Goal: Task Accomplishment & Management: Use online tool/utility

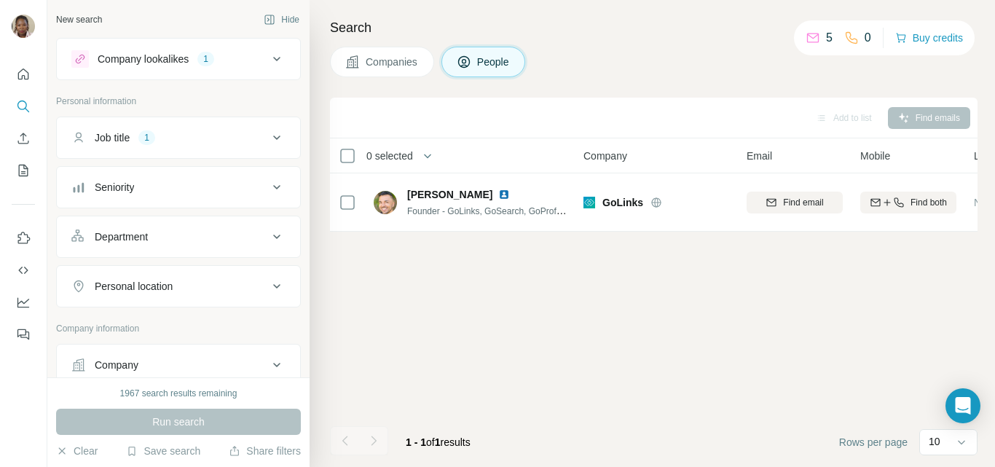
click at [240, 146] on button "Job title 1" at bounding box center [178, 137] width 243 height 35
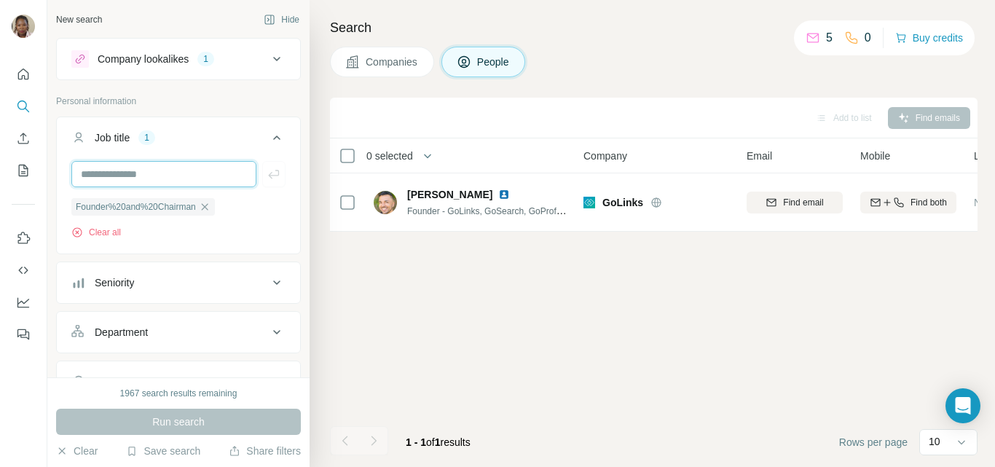
click at [103, 175] on input "text" at bounding box center [163, 174] width 185 height 26
type input "***"
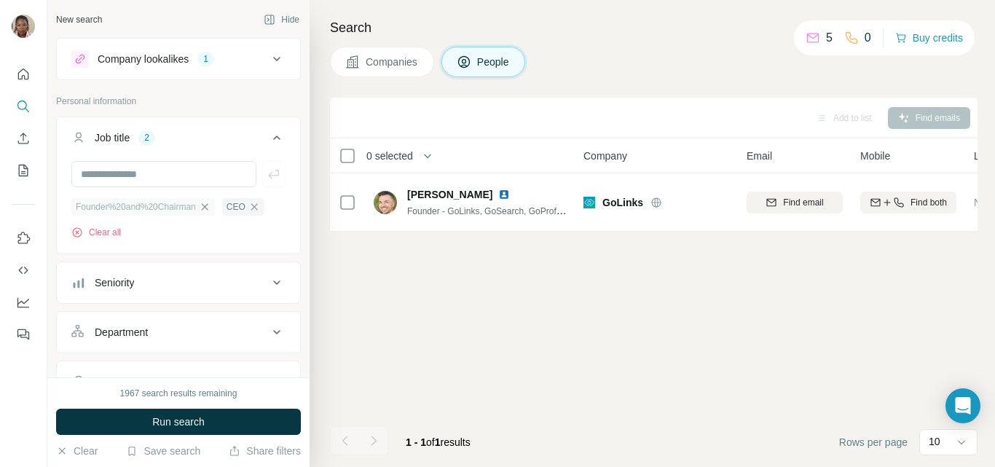
click at [210, 208] on icon "button" at bounding box center [205, 207] width 12 height 12
click at [100, 175] on input "text" at bounding box center [163, 174] width 185 height 26
type input "*******"
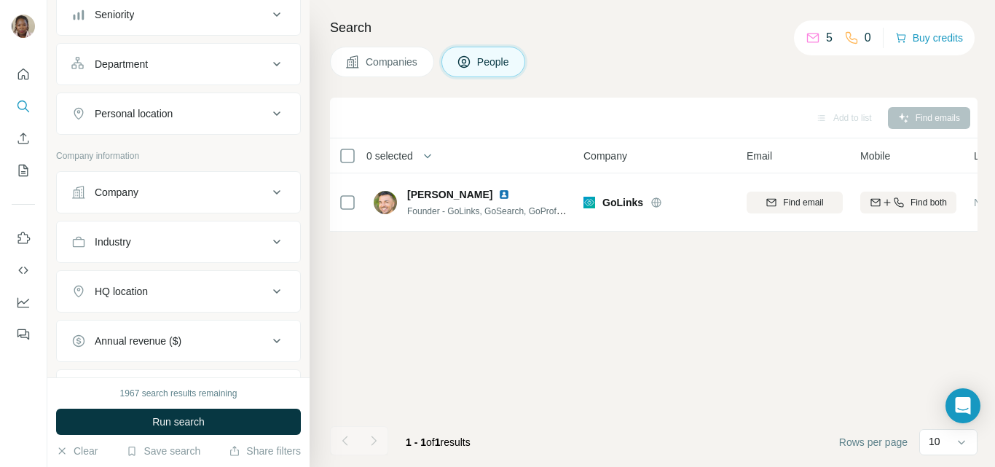
scroll to position [291, 0]
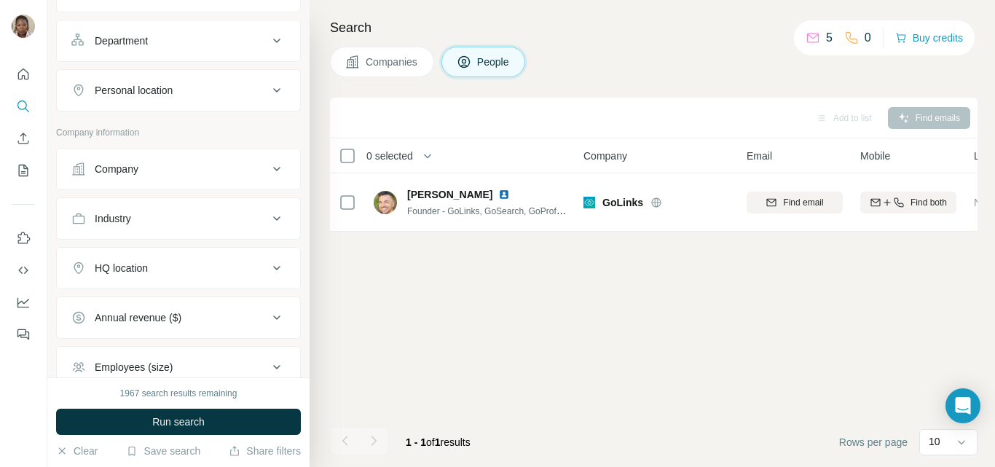
click at [202, 225] on div "Industry" at bounding box center [169, 218] width 197 height 15
click at [200, 257] on input at bounding box center [171, 255] width 180 height 16
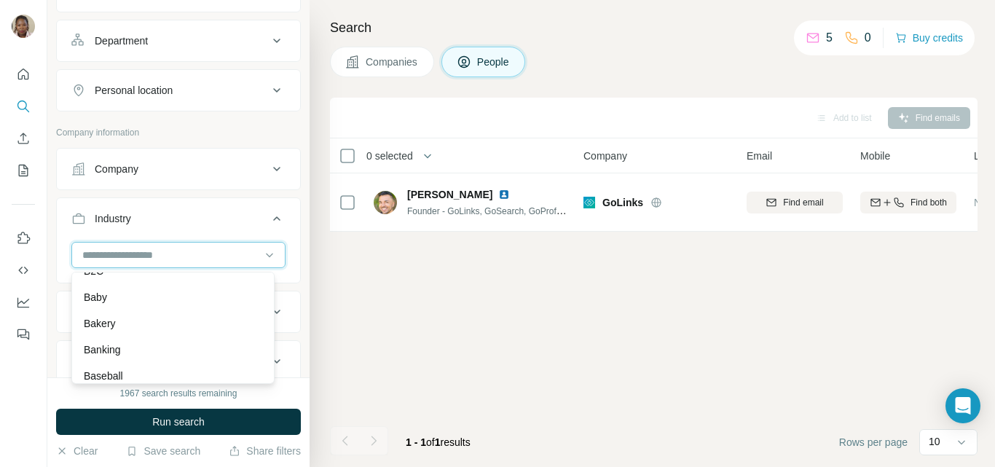
scroll to position [1019, 0]
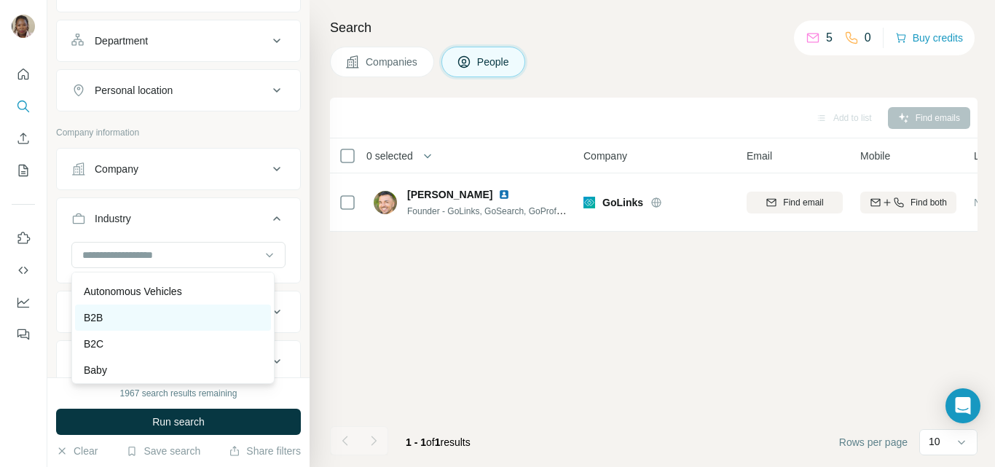
click at [127, 325] on div "B2B" at bounding box center [173, 317] width 178 height 15
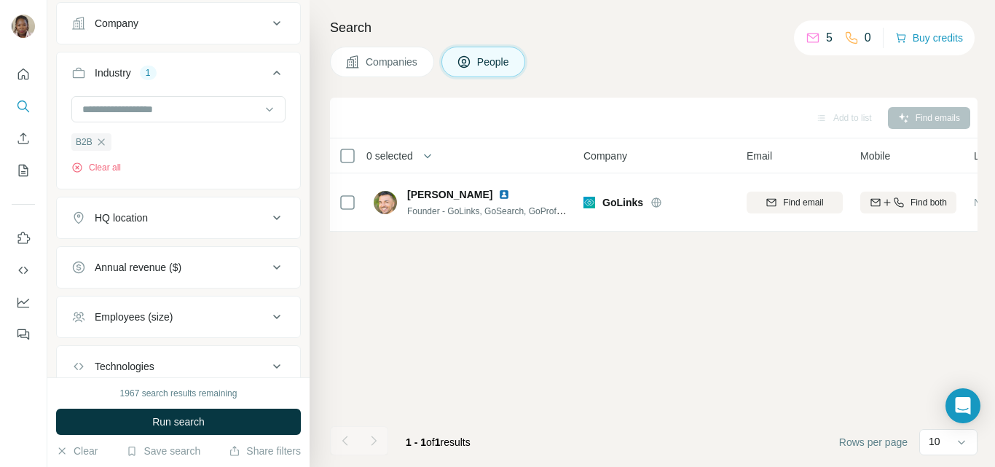
scroll to position [510, 0]
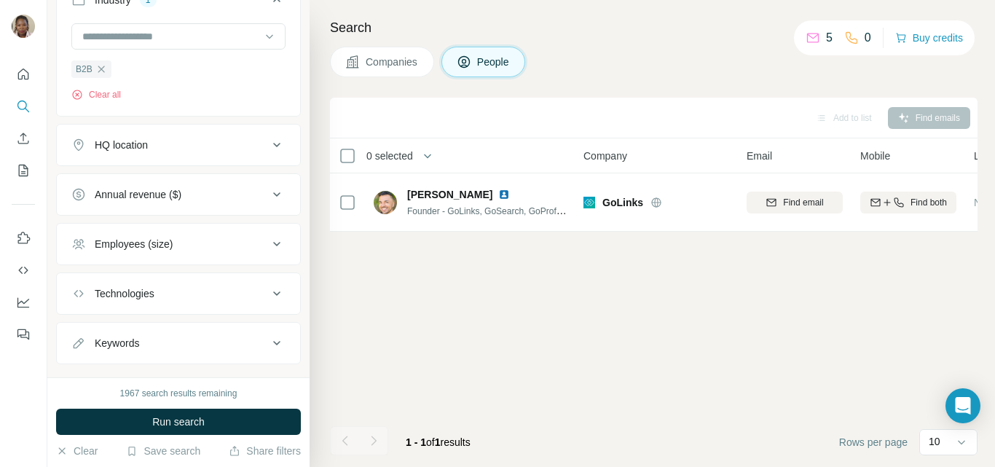
click at [226, 250] on div "Employees (size)" at bounding box center [169, 244] width 197 height 15
click at [82, 296] on icon at bounding box center [79, 302] width 17 height 17
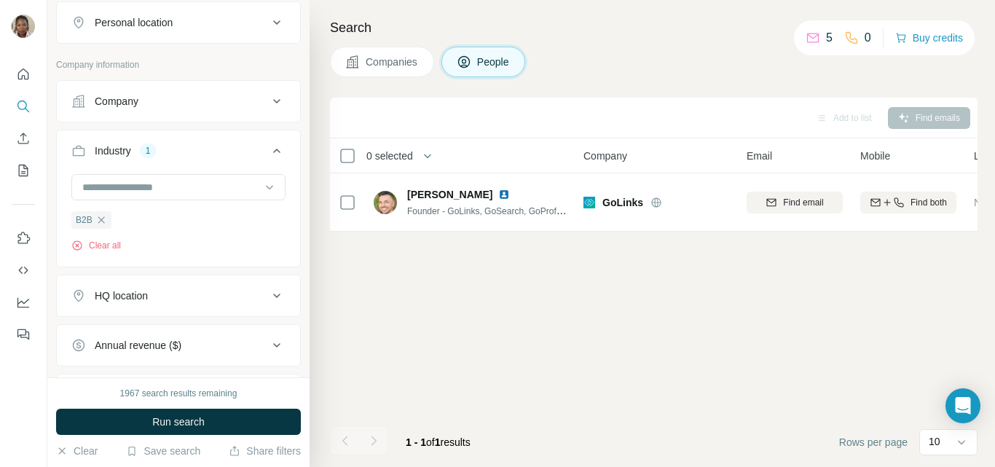
scroll to position [374, 0]
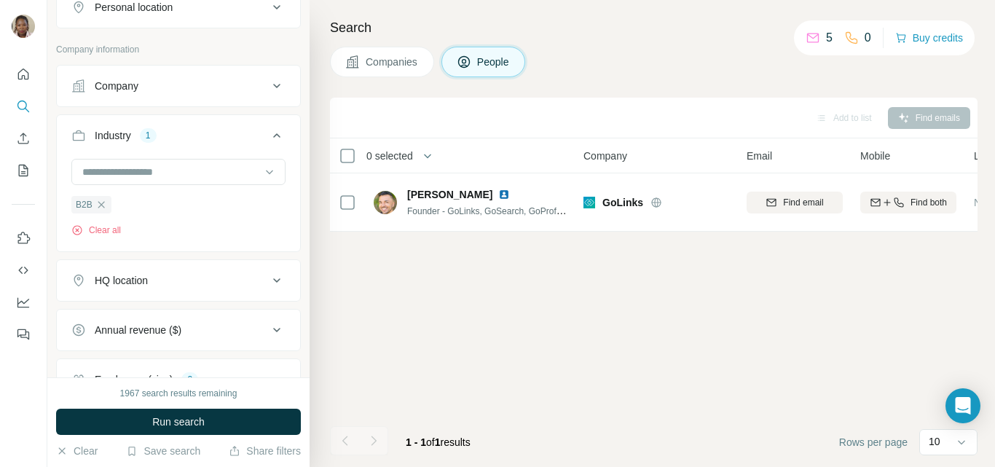
click at [242, 288] on div "HQ location" at bounding box center [169, 280] width 197 height 15
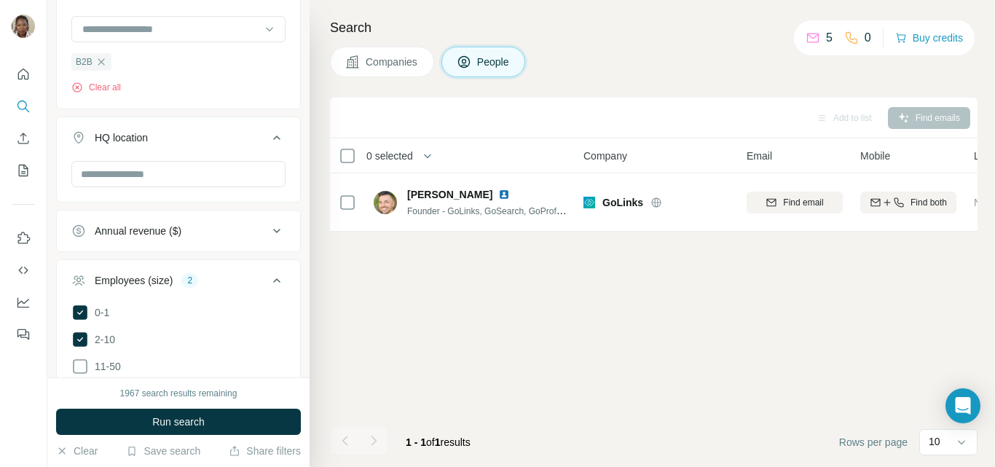
scroll to position [520, 0]
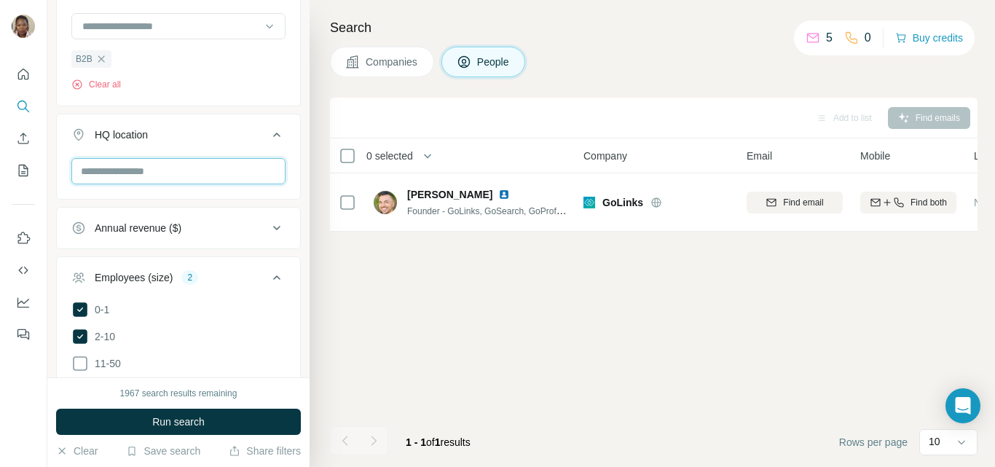
click at [147, 176] on input "text" at bounding box center [178, 171] width 214 height 26
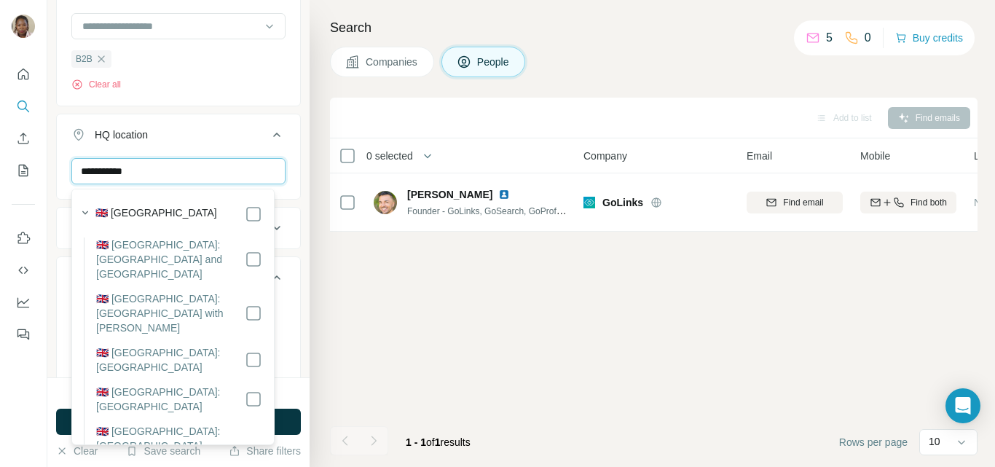
type input "**********"
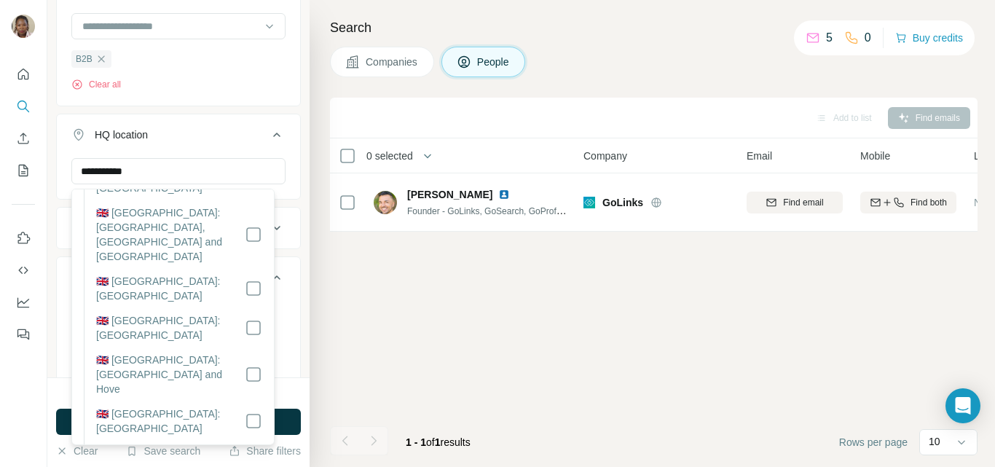
scroll to position [0, 0]
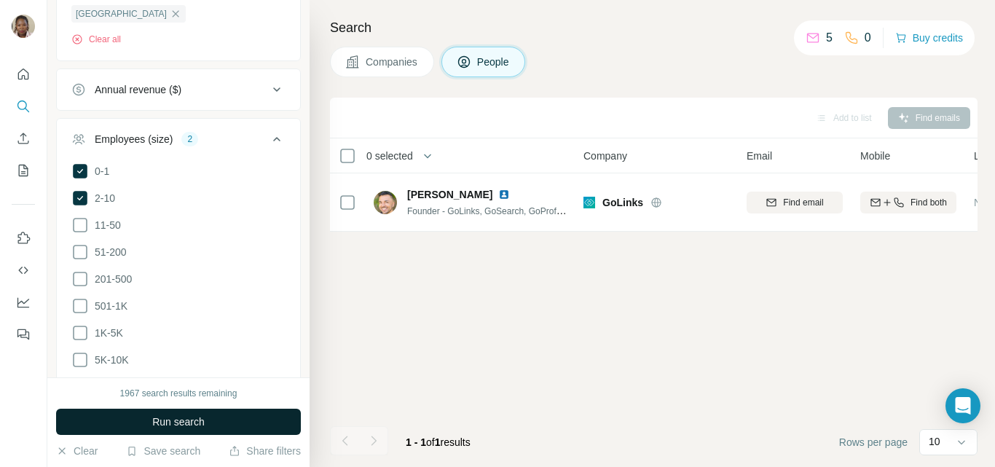
scroll to position [835, 0]
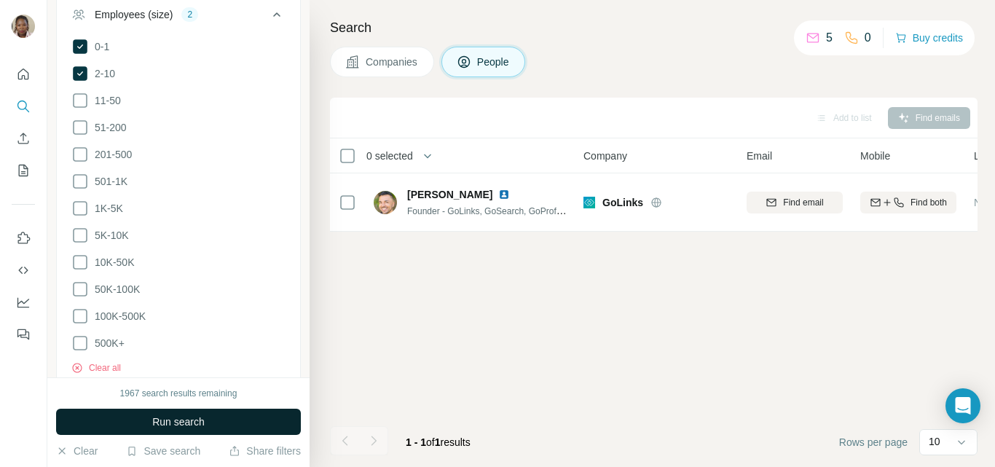
click at [180, 414] on span "Run search" at bounding box center [178, 421] width 52 height 15
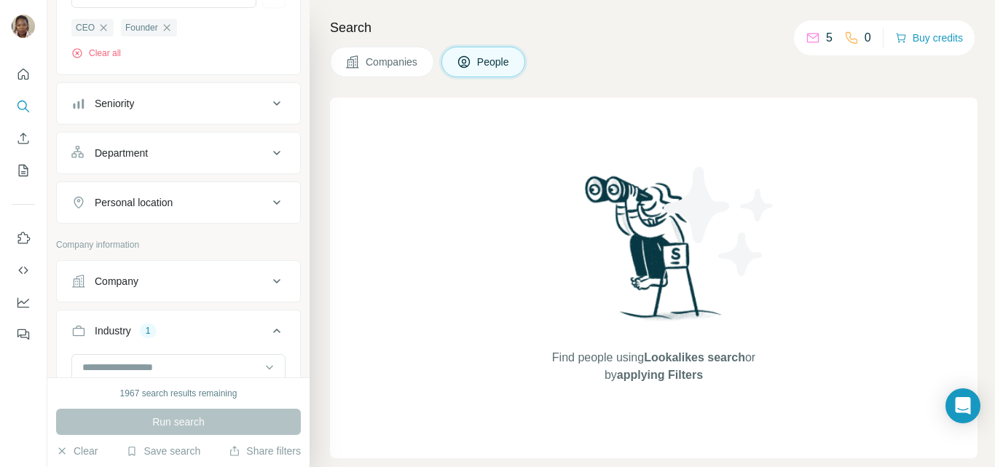
scroll to position [0, 0]
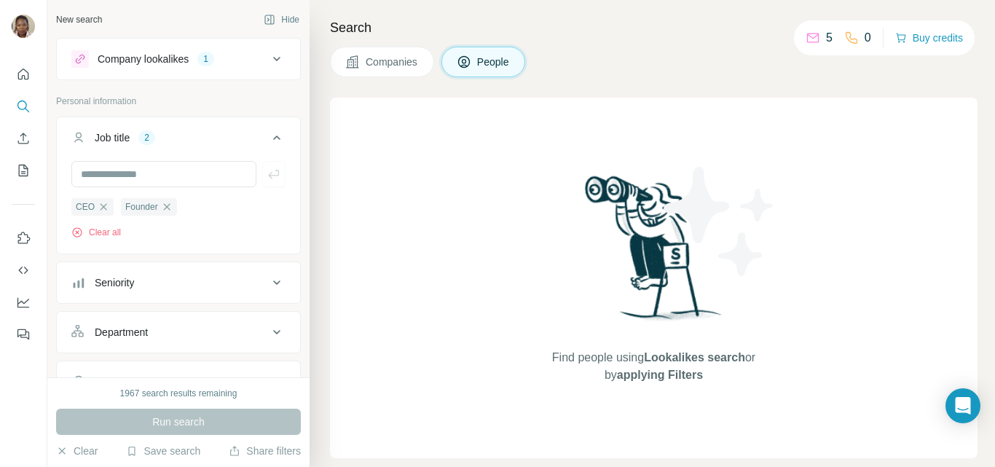
click at [208, 58] on div "1" at bounding box center [205, 58] width 17 height 13
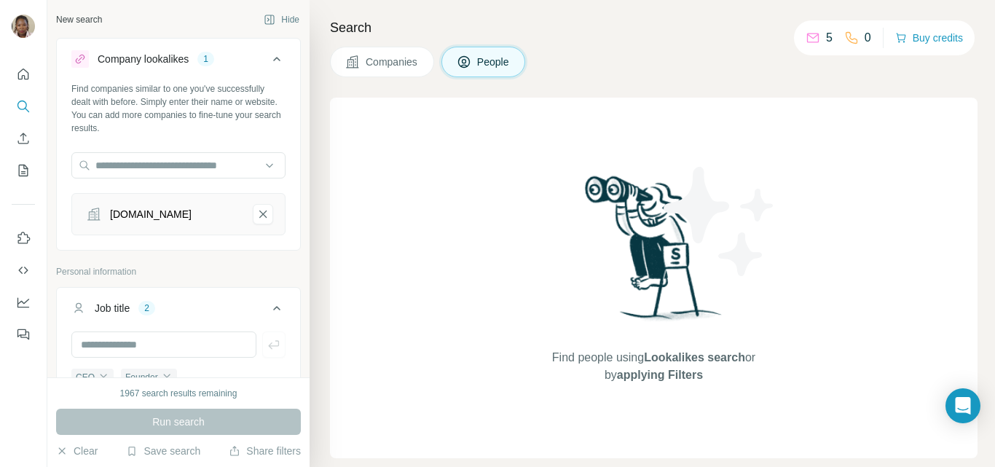
click at [273, 58] on icon at bounding box center [276, 59] width 7 height 4
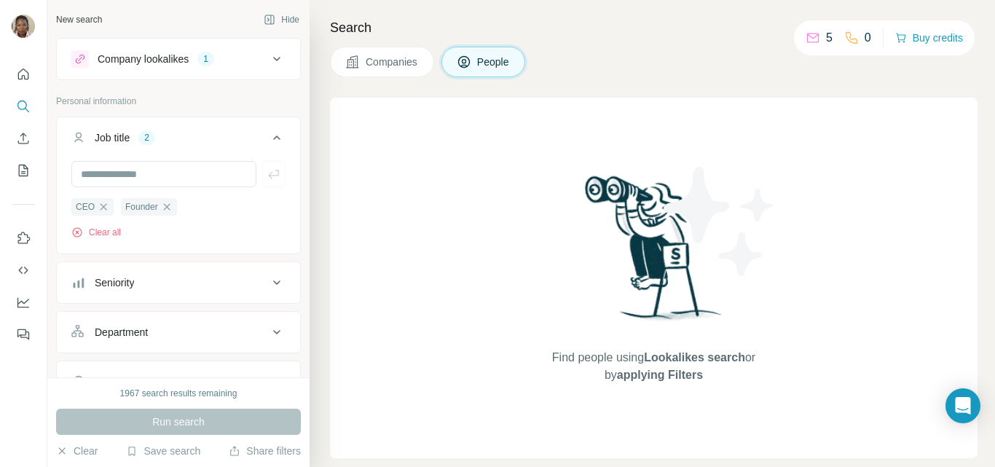
click at [205, 61] on div "1" at bounding box center [205, 58] width 17 height 13
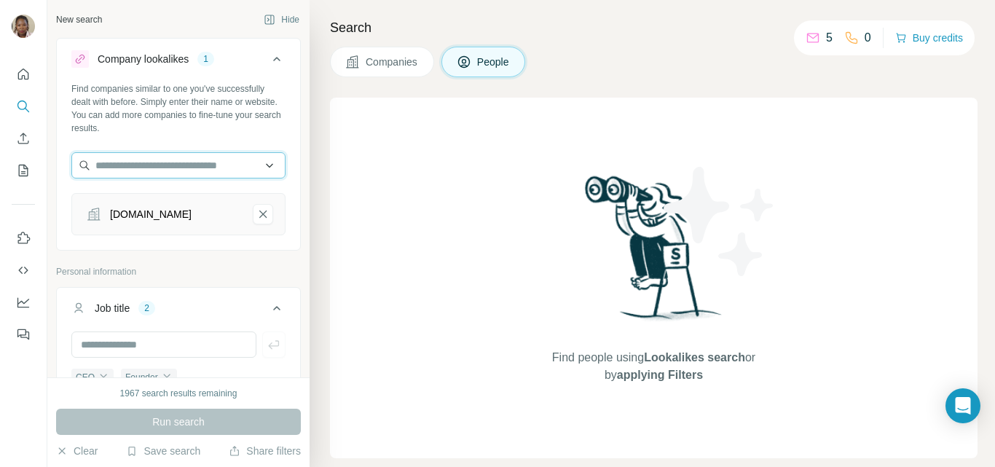
click at [251, 168] on input "text" at bounding box center [178, 165] width 214 height 26
click at [202, 100] on div "Find companies similar to one you've successfully dealt with before. Simply ent…" at bounding box center [178, 108] width 214 height 52
click at [256, 215] on icon "iu.coach-remove-button" at bounding box center [262, 214] width 13 height 15
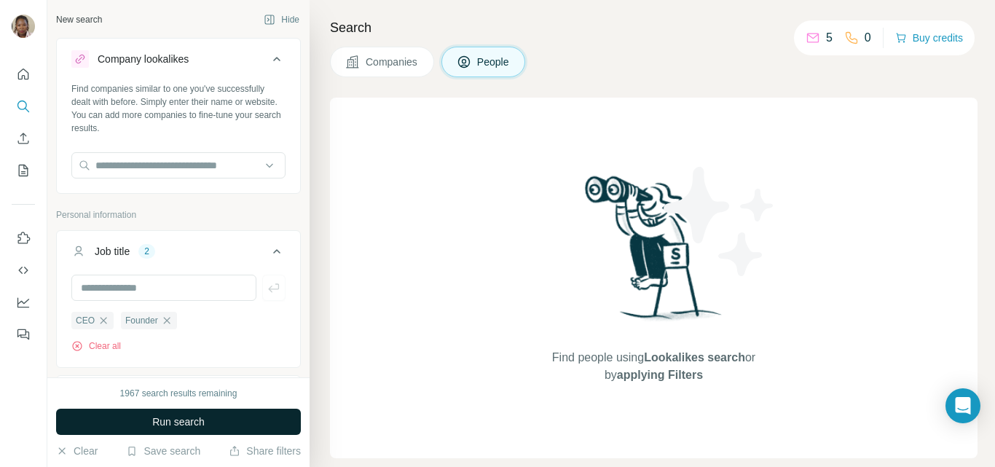
click at [199, 419] on span "Run search" at bounding box center [178, 421] width 52 height 15
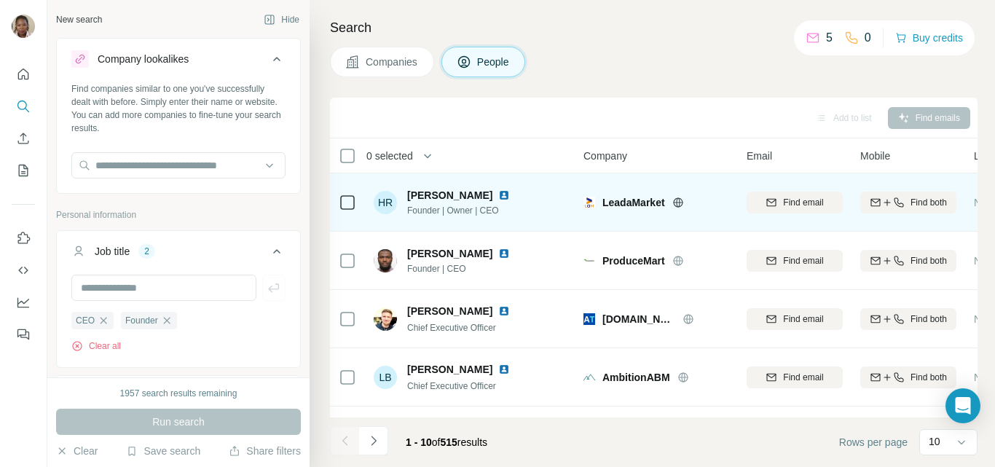
click at [502, 194] on img at bounding box center [504, 195] width 12 height 12
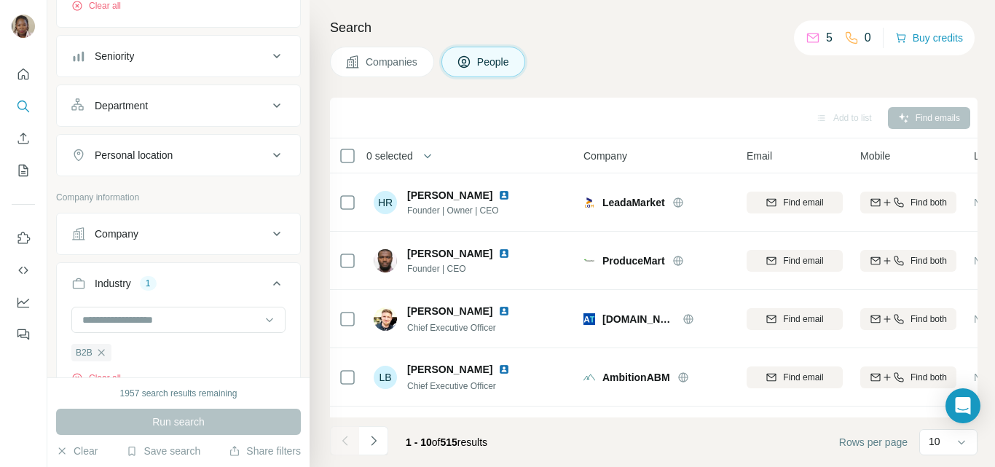
scroll to position [364, 0]
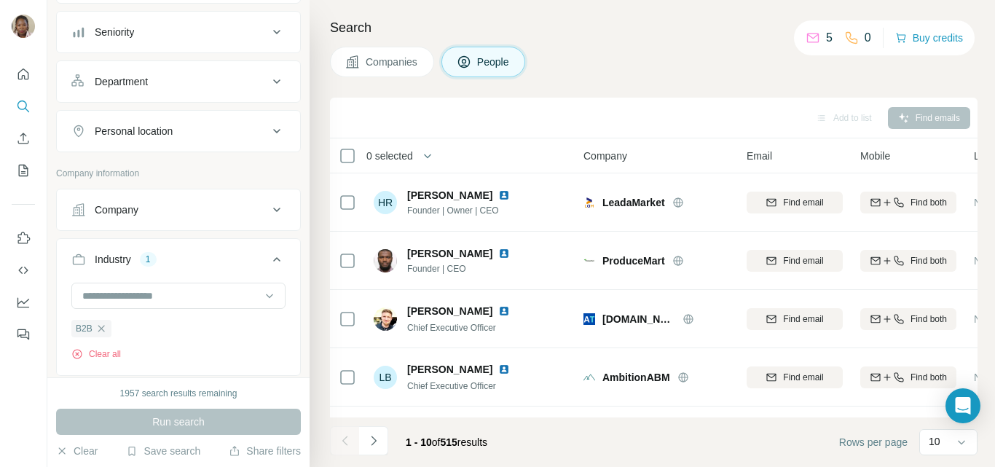
click at [210, 266] on div "Industry 1" at bounding box center [169, 259] width 197 height 15
click at [153, 262] on div "1" at bounding box center [148, 259] width 17 height 13
click at [129, 301] on input at bounding box center [171, 296] width 180 height 16
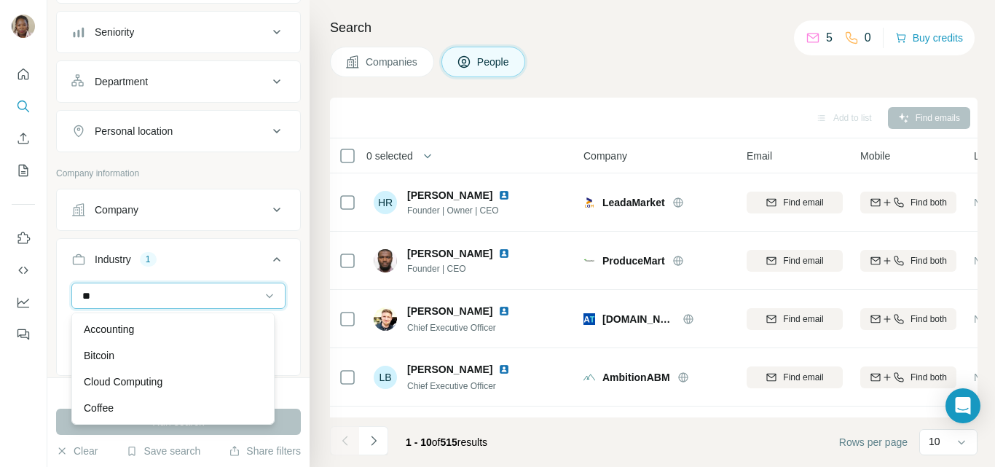
type input "*"
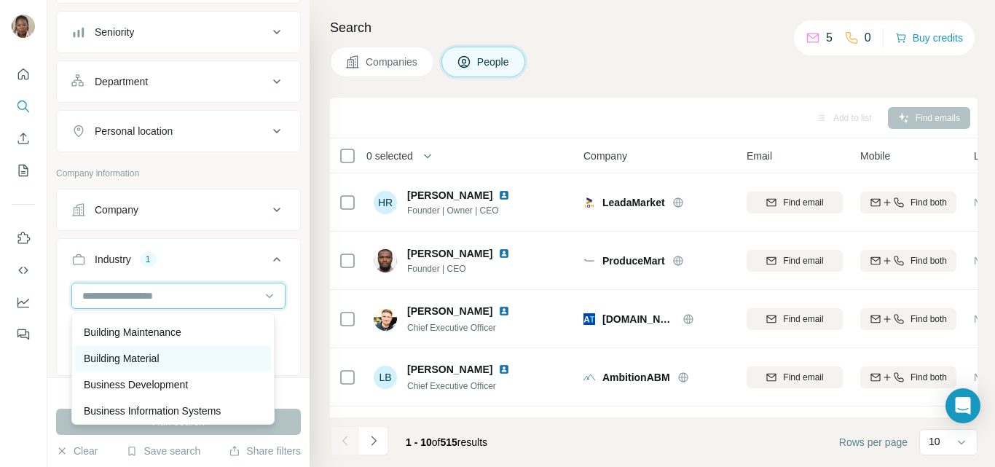
scroll to position [1748, 0]
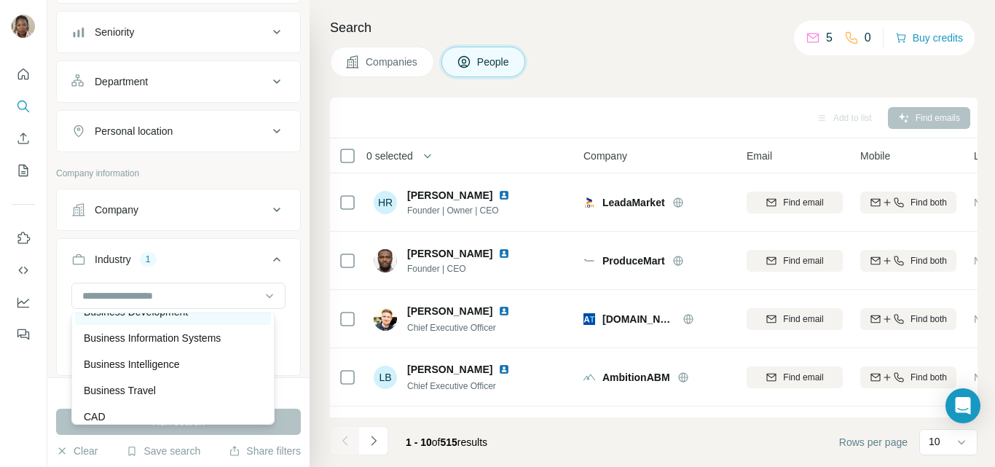
click at [136, 319] on p "Business Development" at bounding box center [136, 311] width 104 height 15
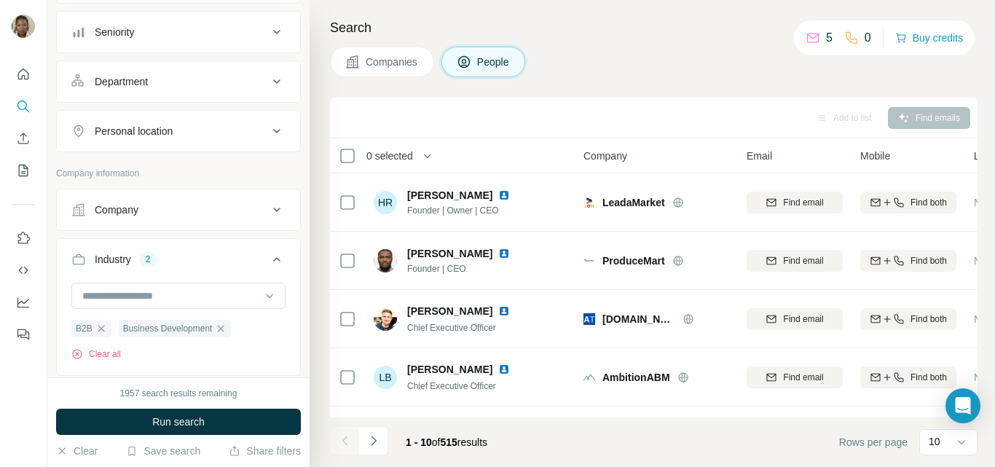
click at [148, 260] on div "2" at bounding box center [148, 259] width 17 height 13
click at [152, 265] on div "2" at bounding box center [148, 259] width 17 height 13
click at [100, 331] on icon "button" at bounding box center [101, 329] width 12 height 12
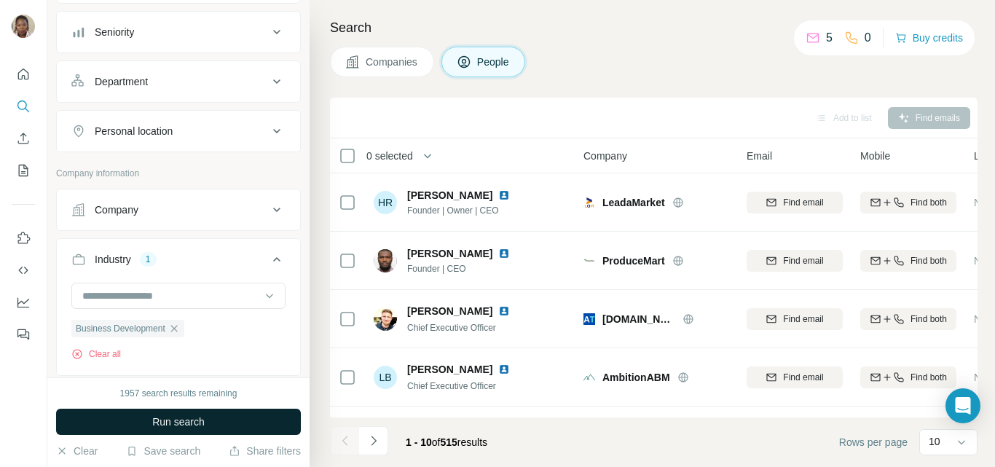
click at [175, 419] on span "Run search" at bounding box center [178, 421] width 52 height 15
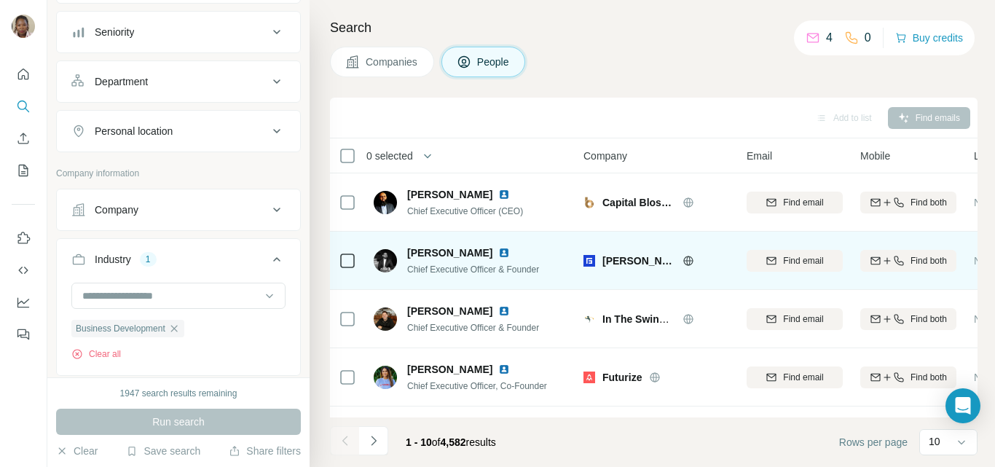
click at [498, 252] on img at bounding box center [504, 253] width 12 height 12
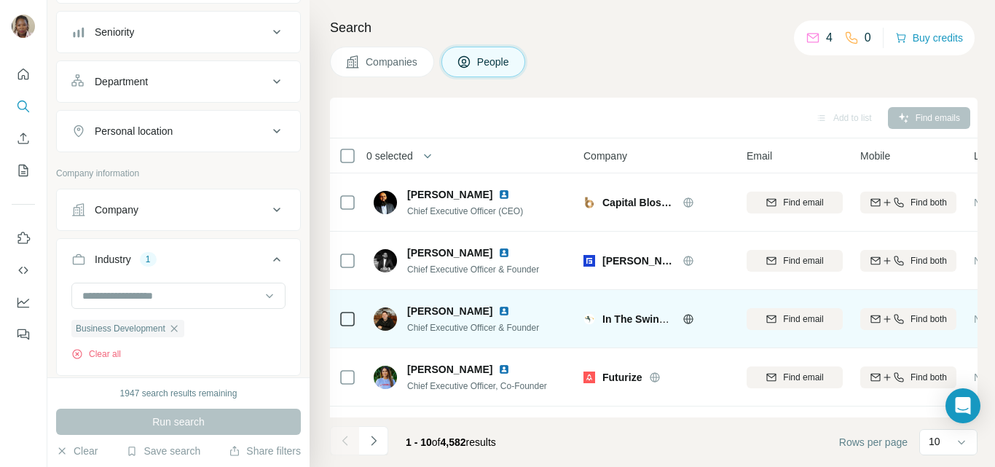
click at [498, 309] on img at bounding box center [504, 311] width 12 height 12
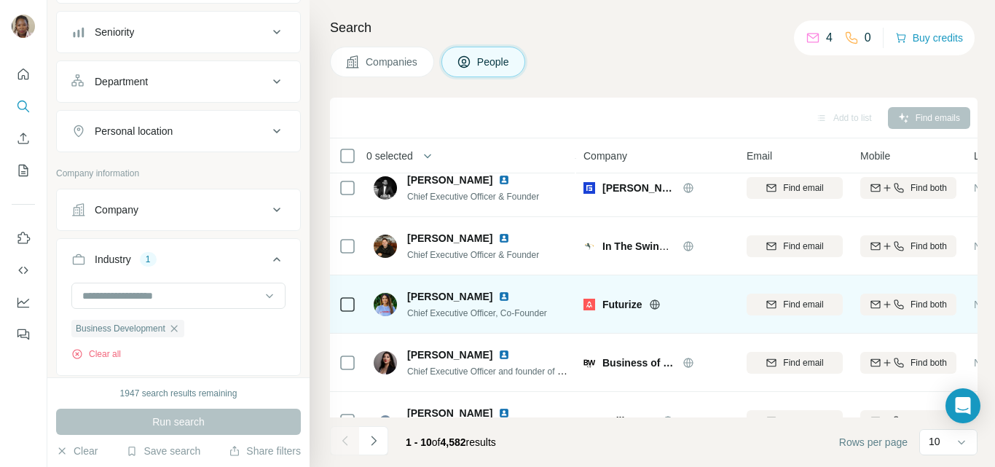
click at [498, 296] on img at bounding box center [504, 297] width 12 height 12
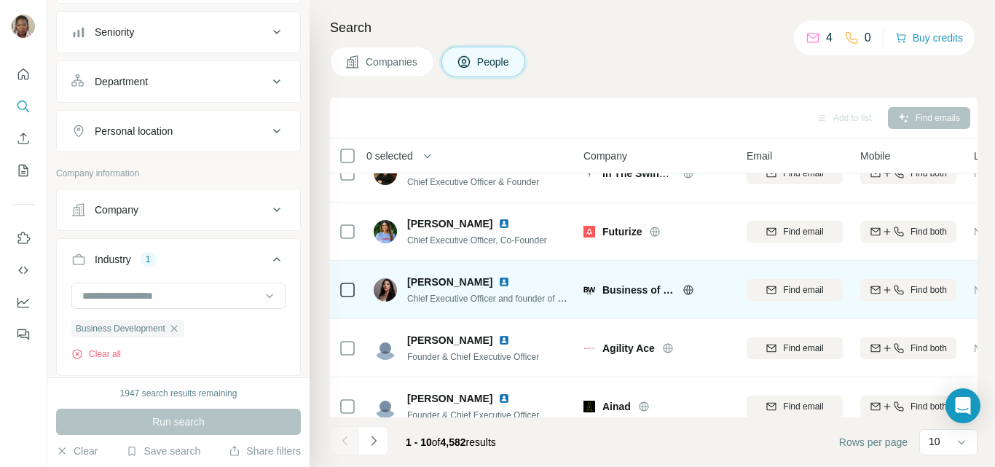
click at [507, 280] on img at bounding box center [504, 282] width 12 height 12
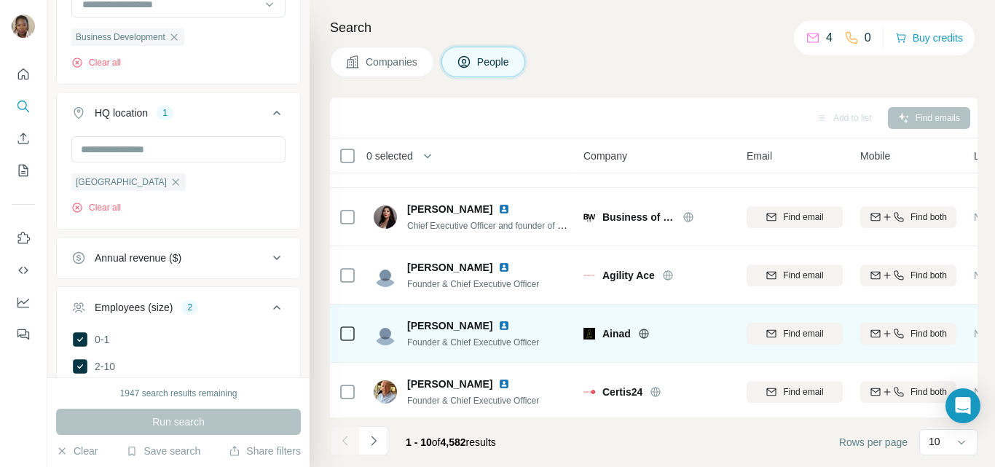
scroll to position [291, 0]
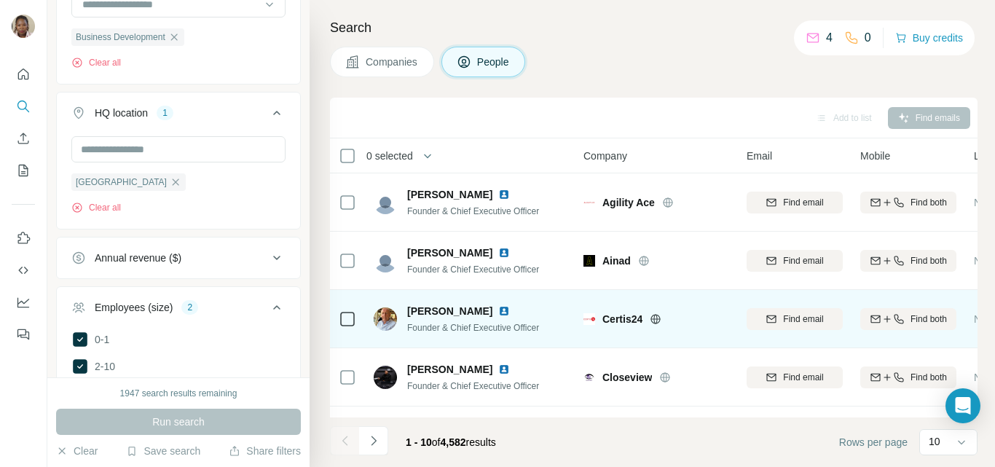
click at [498, 310] on img at bounding box center [504, 311] width 12 height 12
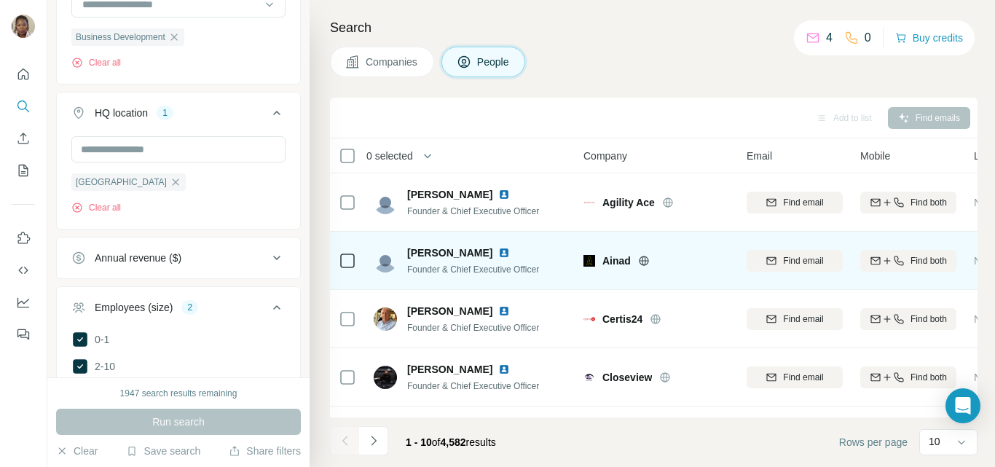
scroll to position [346, 0]
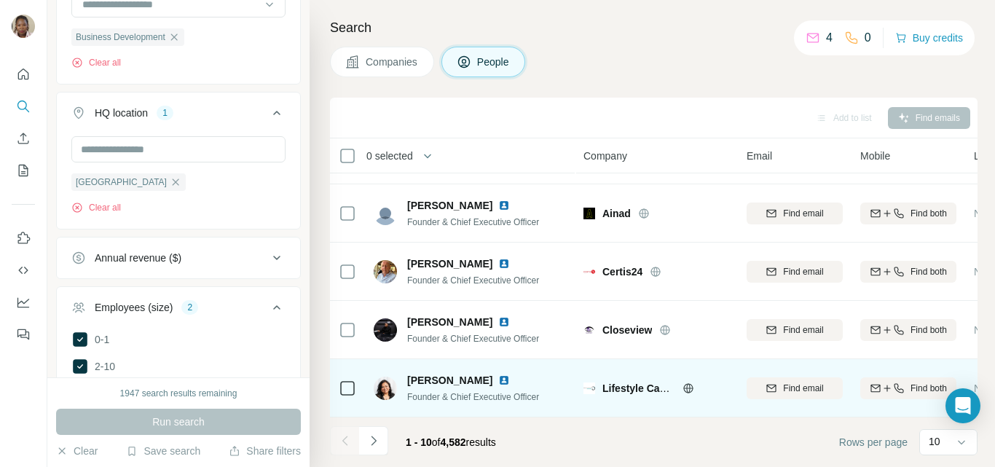
click at [498, 374] on img at bounding box center [504, 380] width 12 height 12
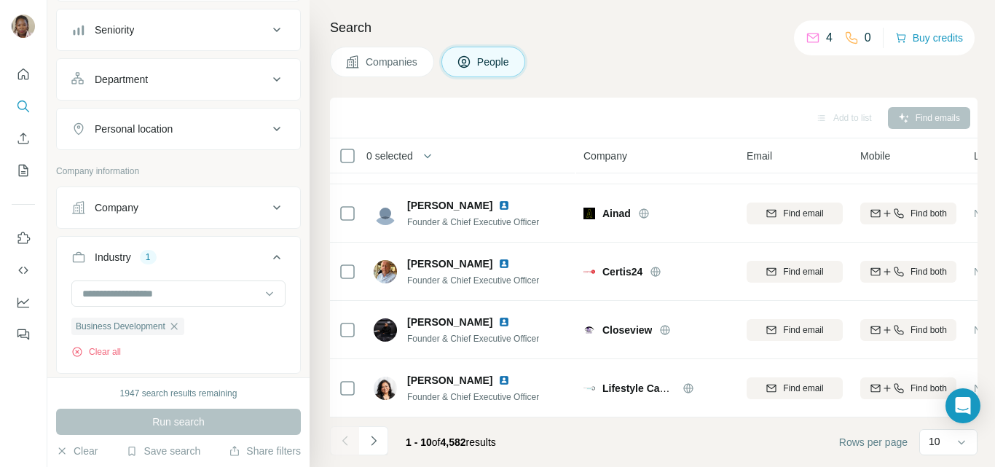
scroll to position [291, 0]
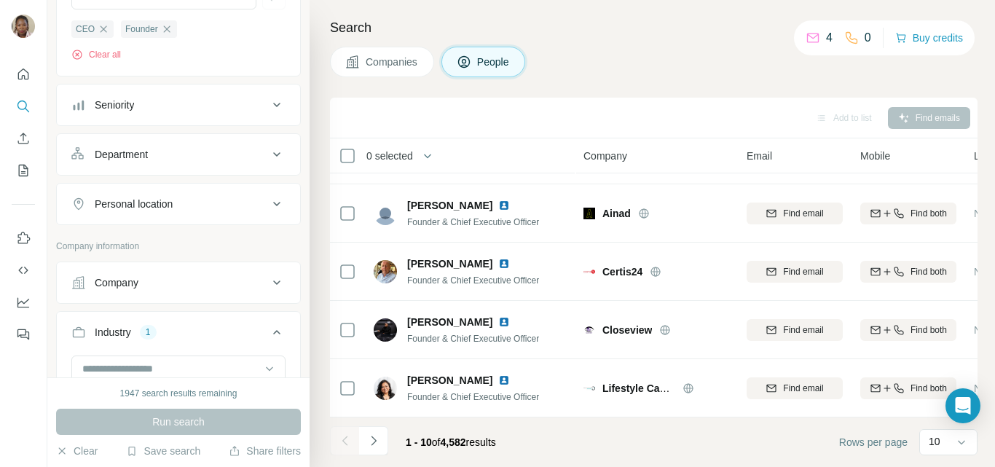
click at [253, 202] on div "Personal location" at bounding box center [169, 204] width 197 height 15
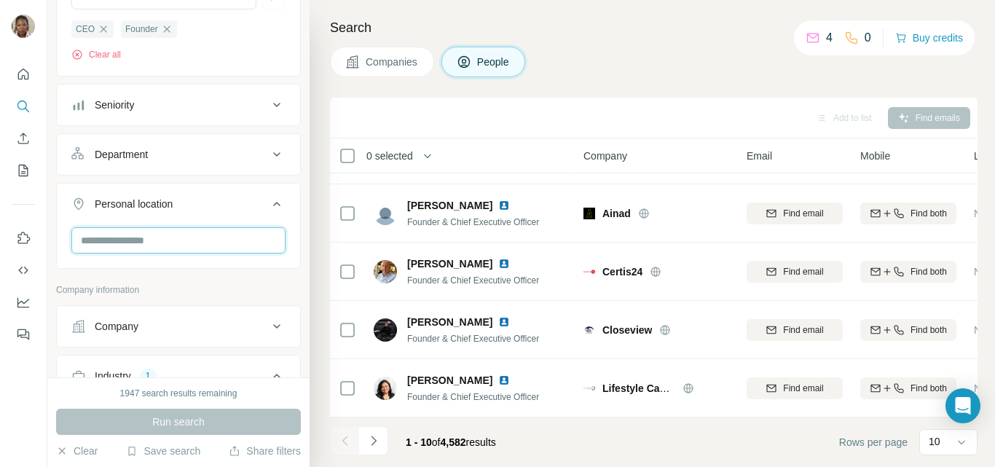
click at [148, 242] on input "text" at bounding box center [178, 240] width 214 height 26
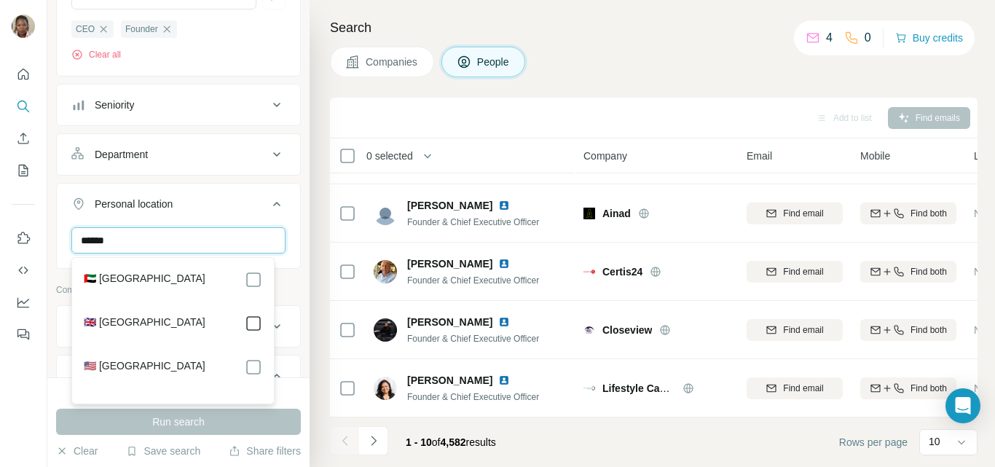
type input "******"
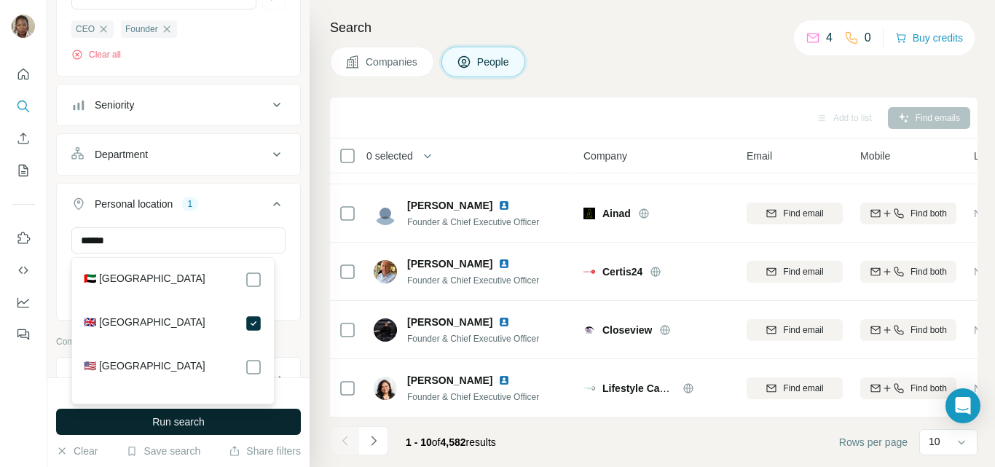
click at [188, 418] on span "Run search" at bounding box center [178, 421] width 52 height 15
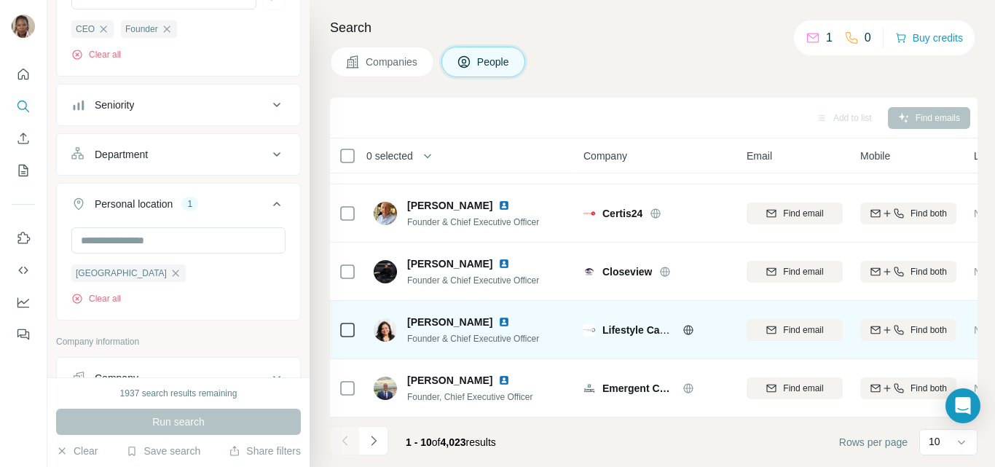
click at [498, 316] on img at bounding box center [504, 322] width 12 height 12
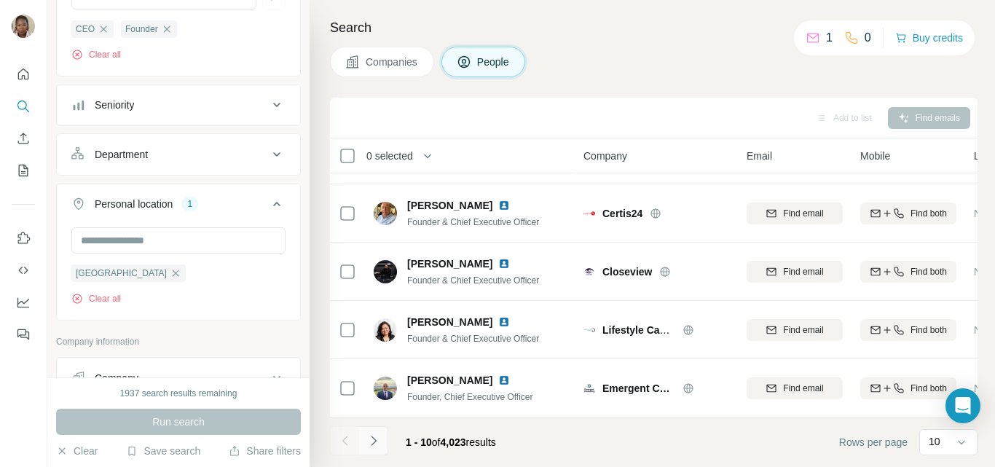
click at [375, 446] on icon "Navigate to next page" at bounding box center [373, 440] width 15 height 15
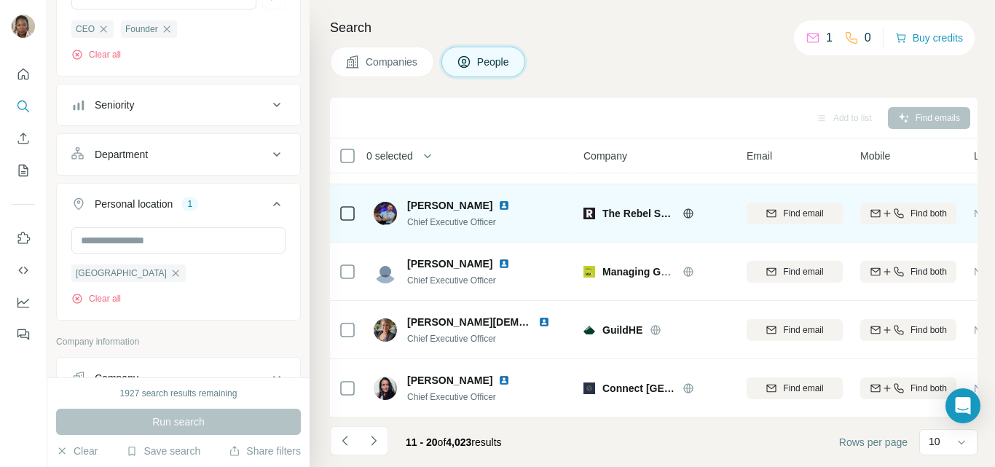
click at [498, 200] on img at bounding box center [504, 206] width 12 height 12
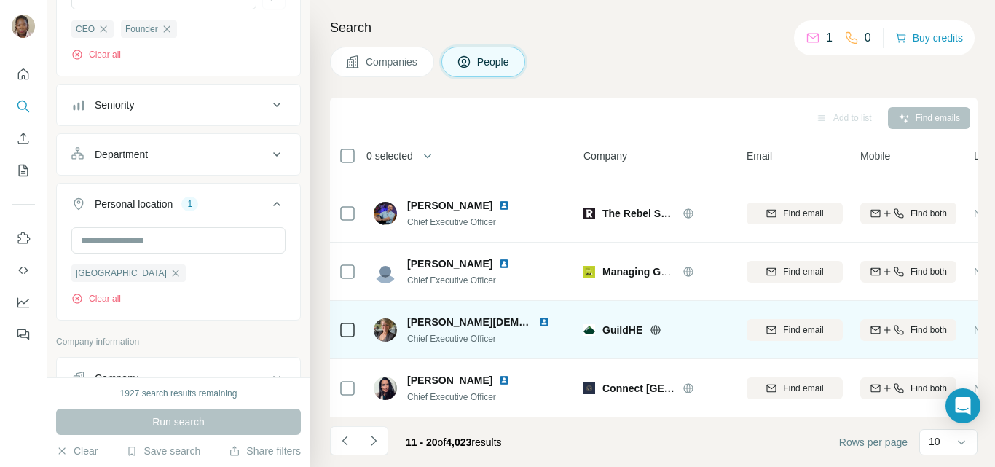
click at [542, 316] on img at bounding box center [544, 322] width 12 height 12
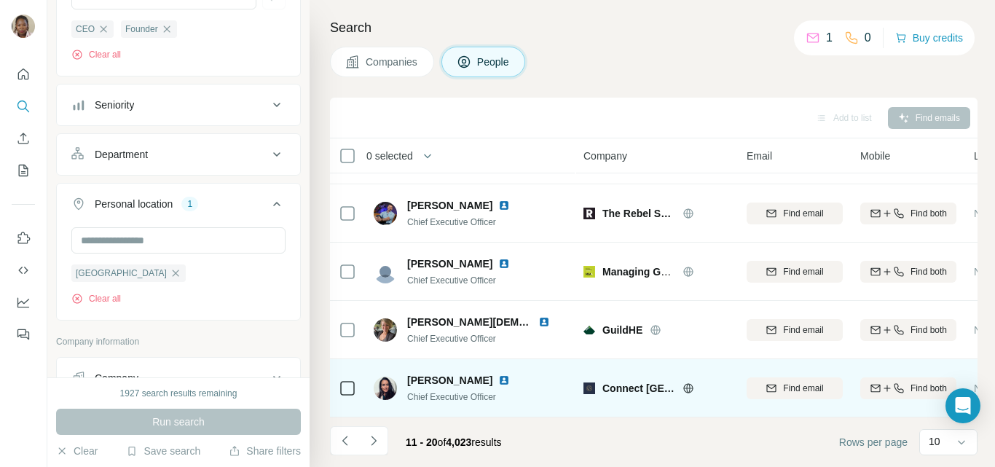
click at [498, 374] on img at bounding box center [504, 380] width 12 height 12
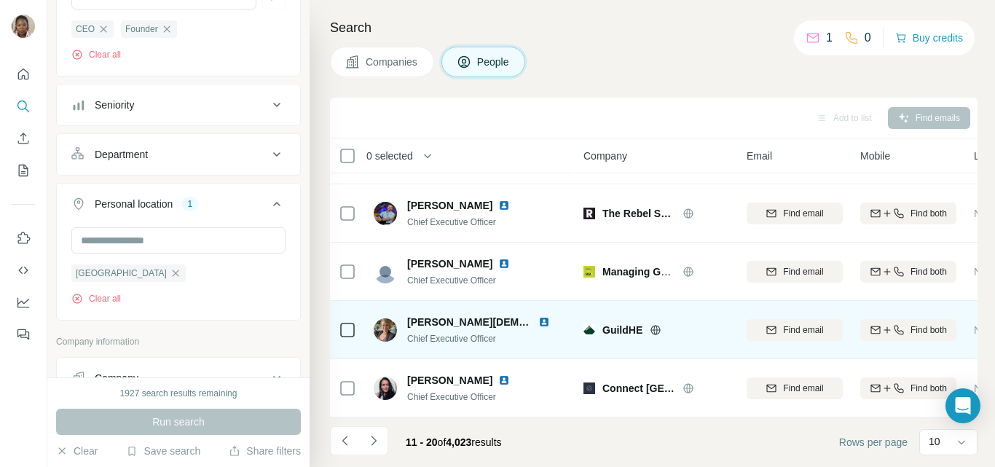
click at [538, 316] on img at bounding box center [544, 322] width 12 height 12
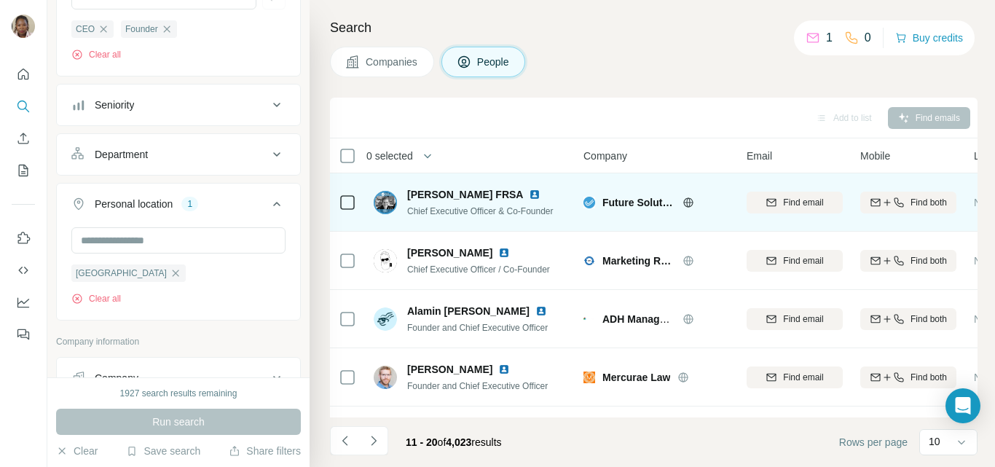
click at [529, 194] on img at bounding box center [535, 195] width 12 height 12
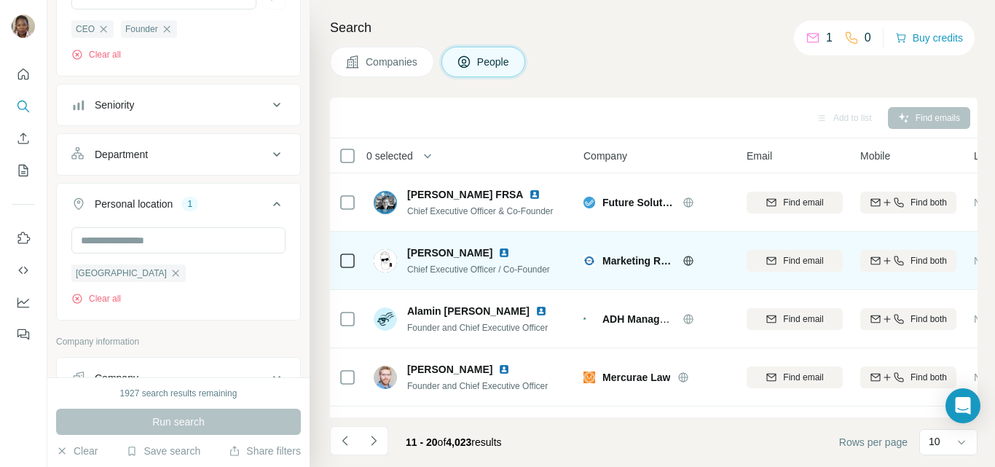
scroll to position [73, 0]
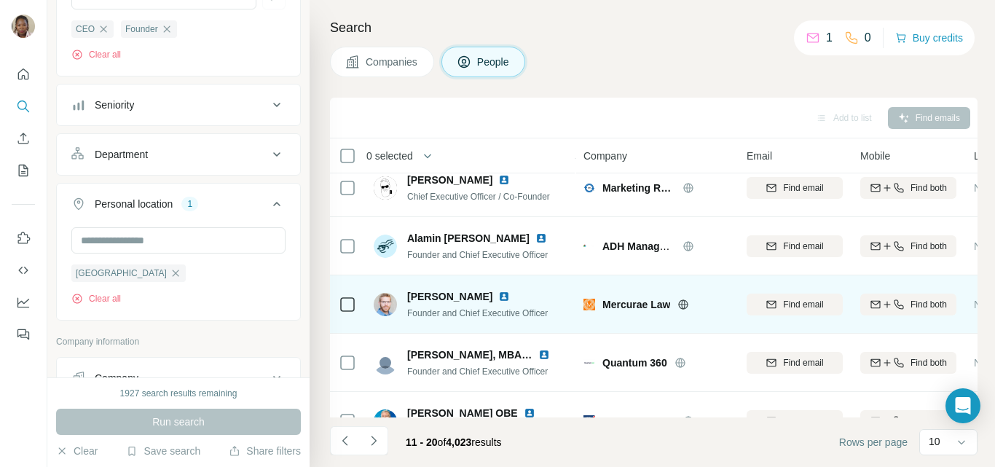
click at [498, 295] on img at bounding box center [504, 297] width 12 height 12
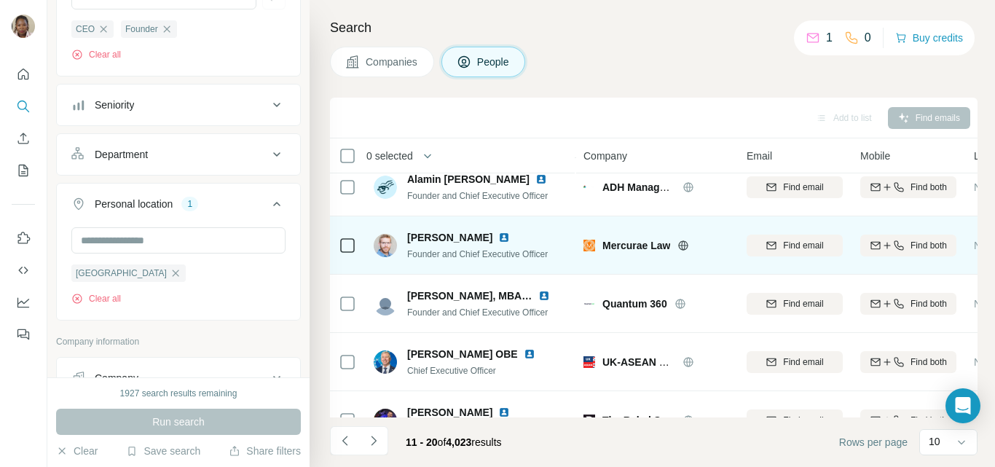
scroll to position [146, 0]
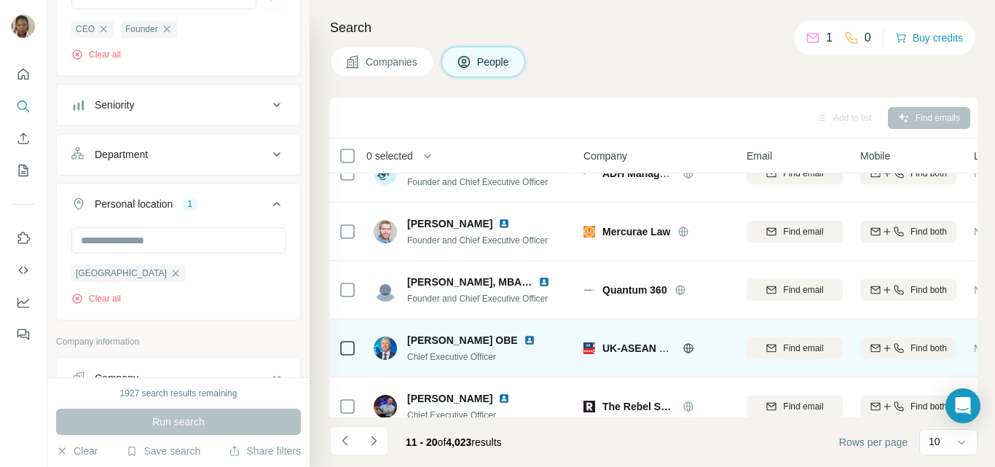
click at [524, 339] on img at bounding box center [530, 340] width 12 height 12
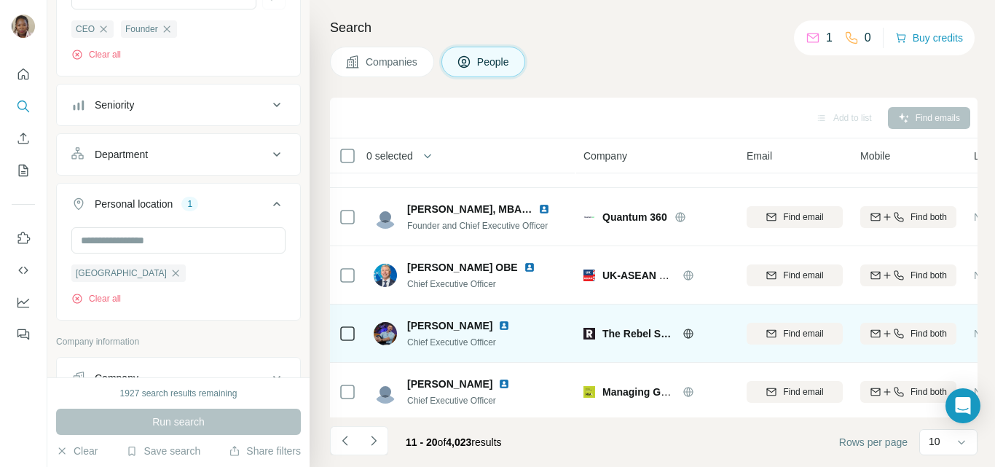
click at [499, 327] on img at bounding box center [504, 326] width 12 height 12
